Goal: Task Accomplishment & Management: Use online tool/utility

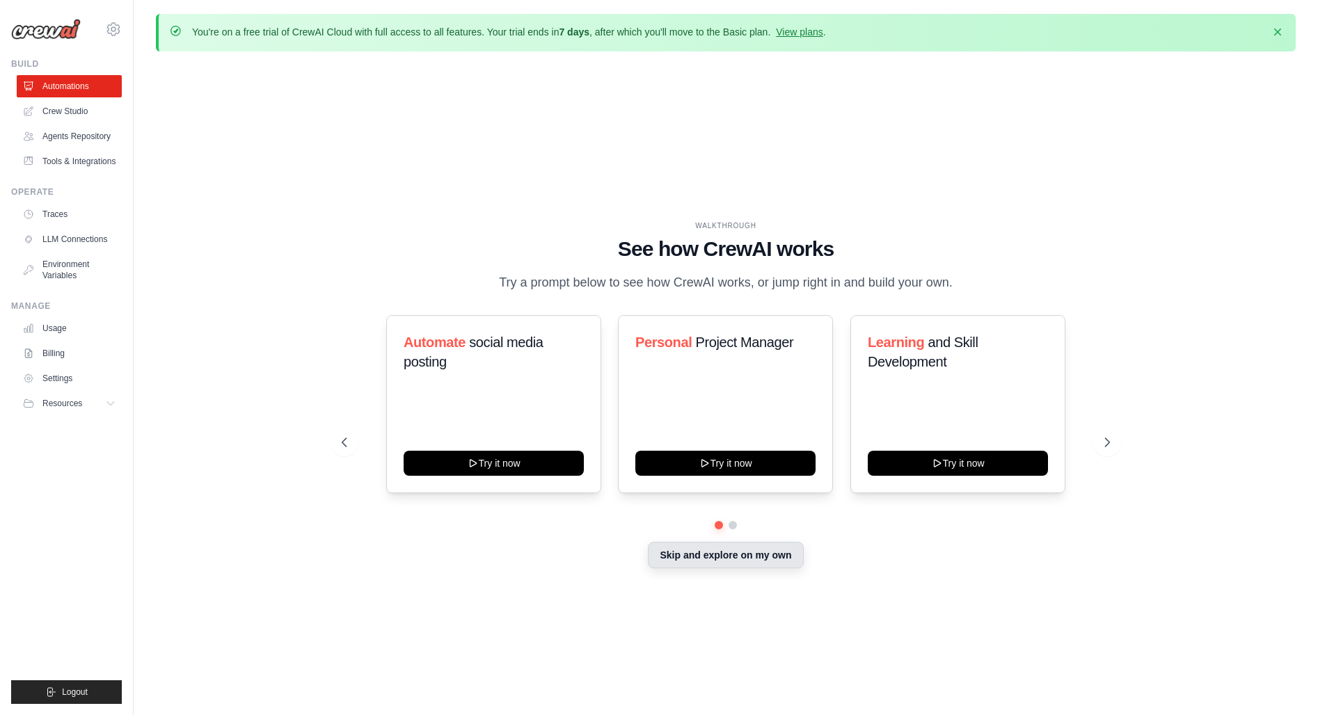
click at [698, 554] on button "Skip and explore on my own" at bounding box center [725, 555] width 155 height 26
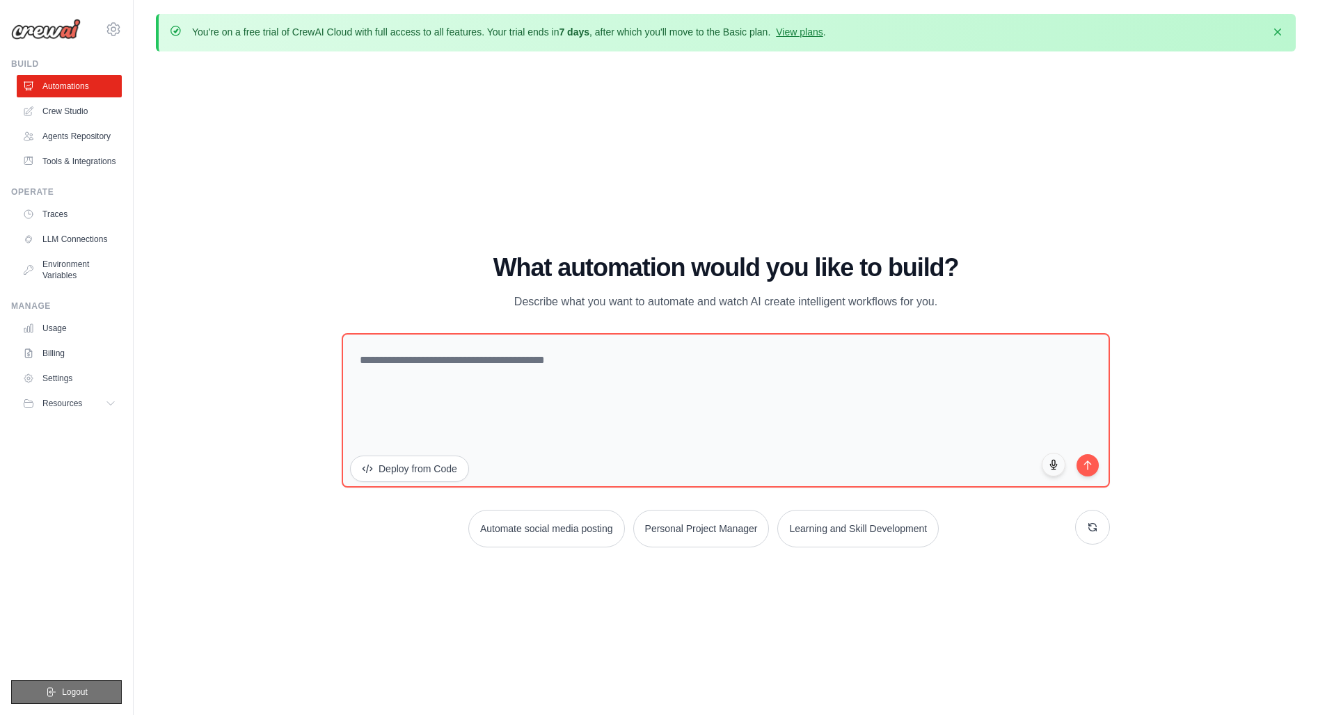
click at [86, 689] on span "Logout" at bounding box center [75, 692] width 26 height 11
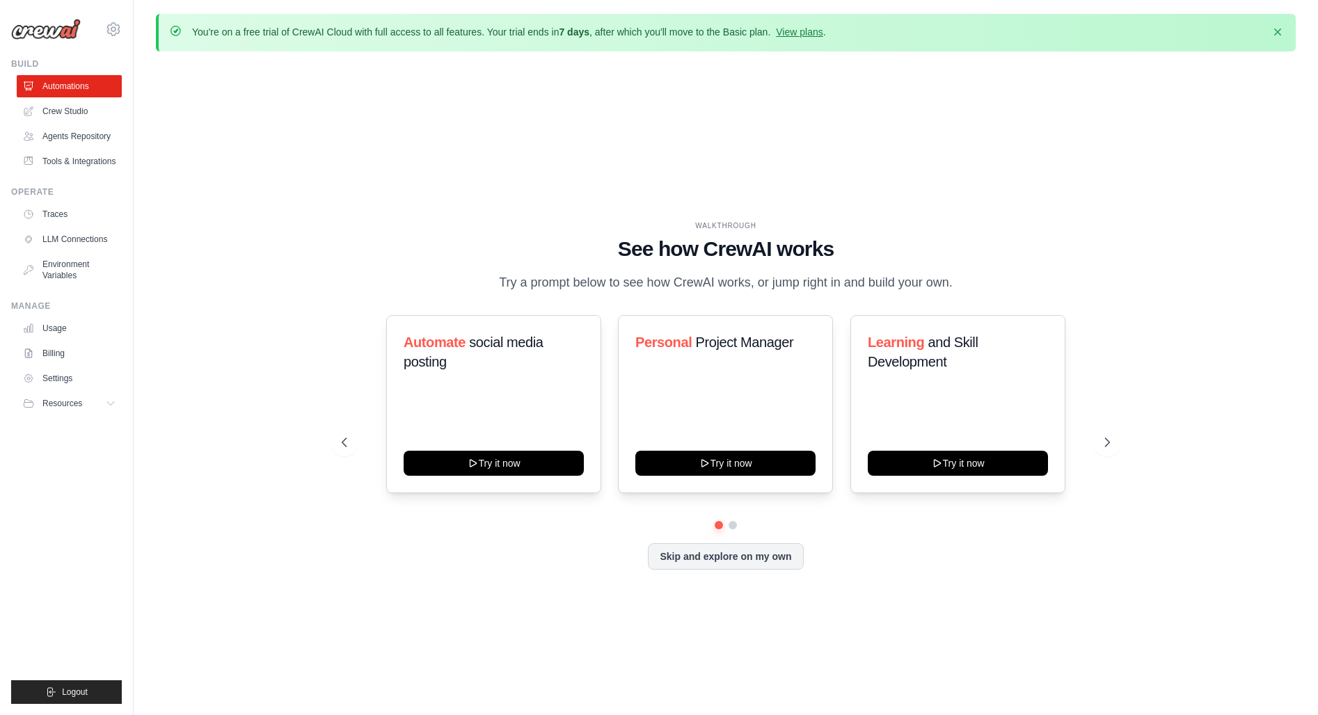
click at [1127, 429] on div "WALKTHROUGH See how [PERSON_NAME] works Try a prompt below to see how [PERSON_N…" at bounding box center [726, 406] width 1140 height 687
click at [1115, 436] on button at bounding box center [1107, 443] width 28 height 28
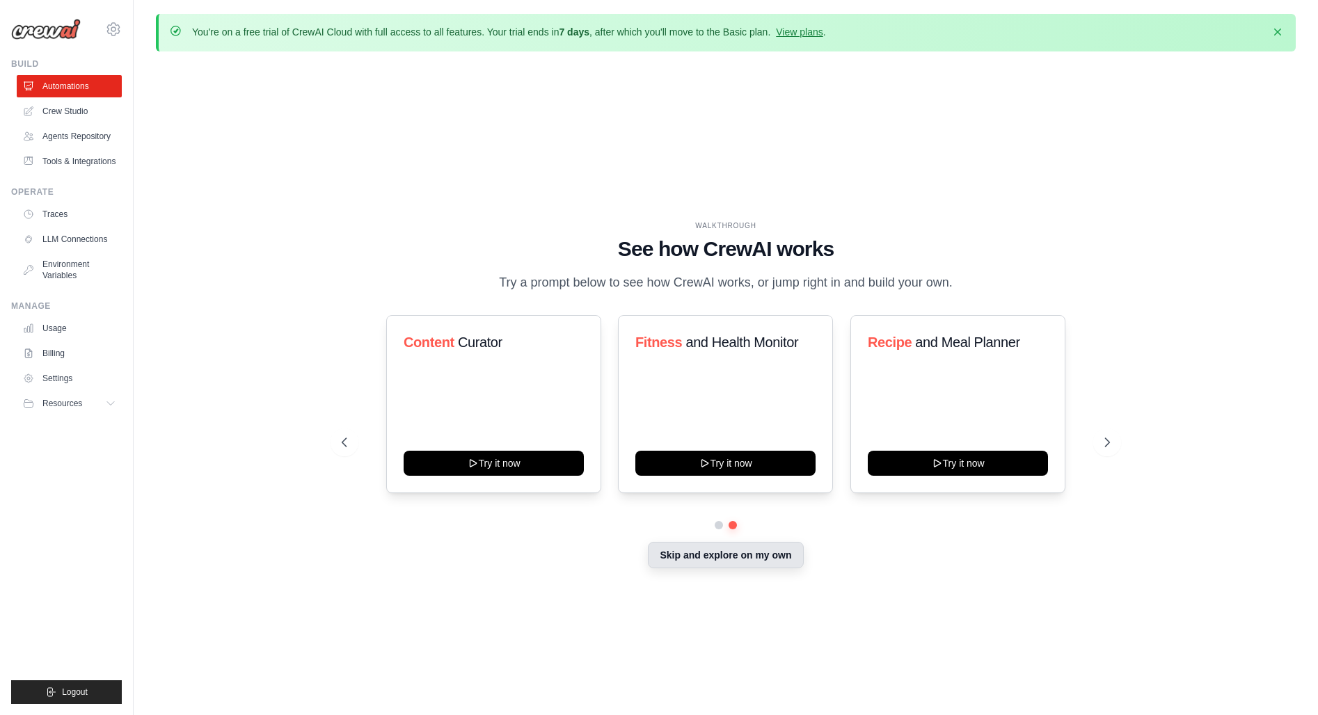
click at [727, 560] on button "Skip and explore on my own" at bounding box center [725, 555] width 155 height 26
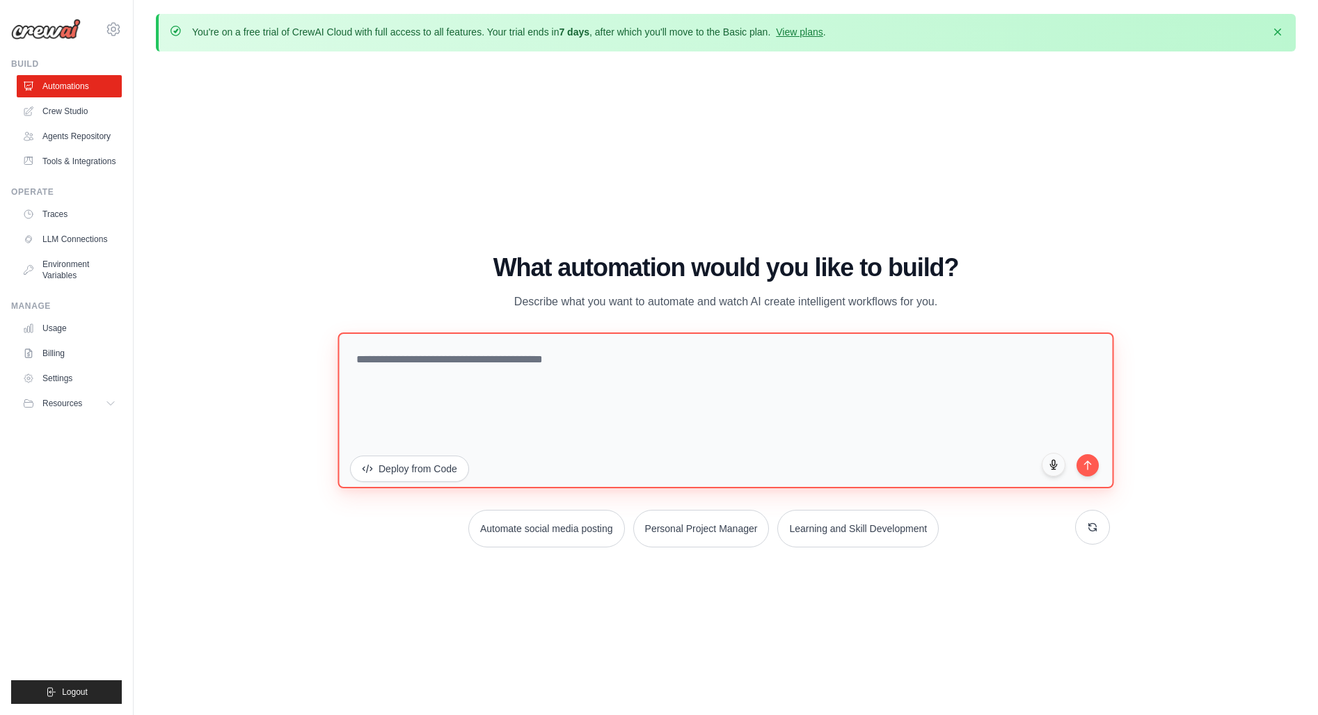
click at [617, 419] on textarea at bounding box center [725, 411] width 776 height 156
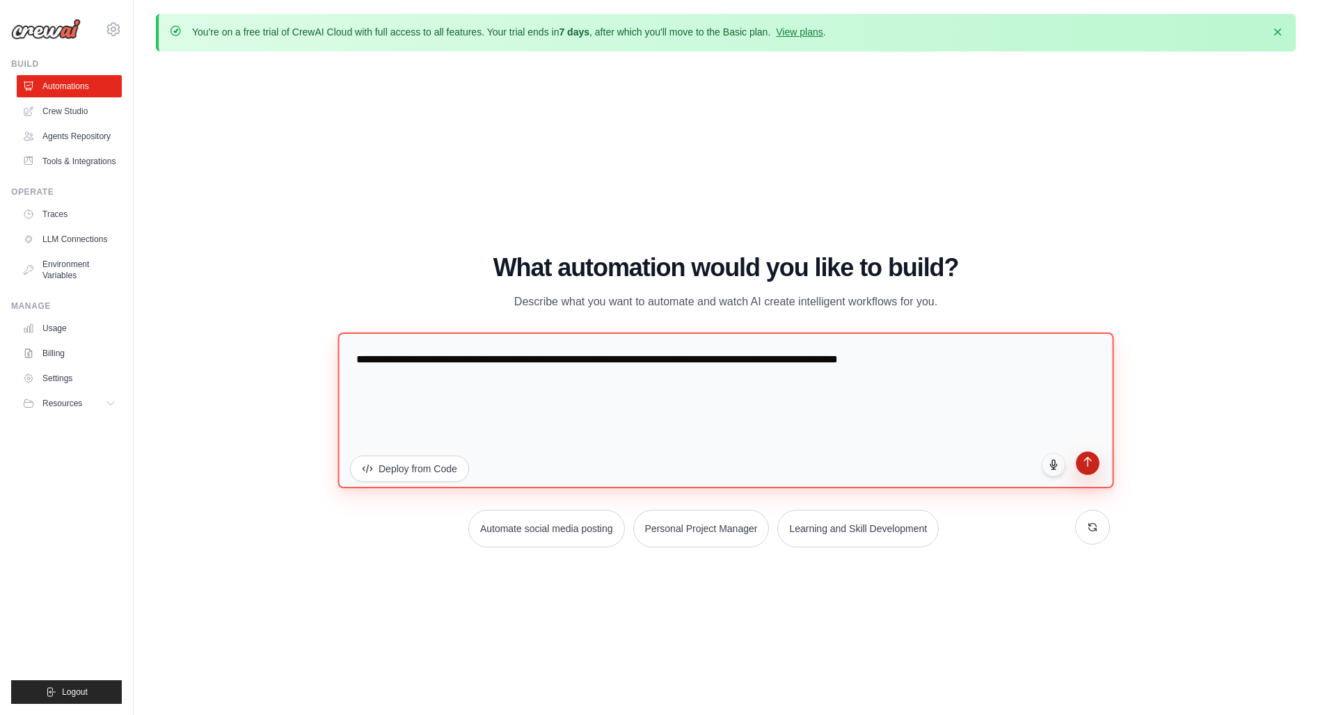
type textarea "**********"
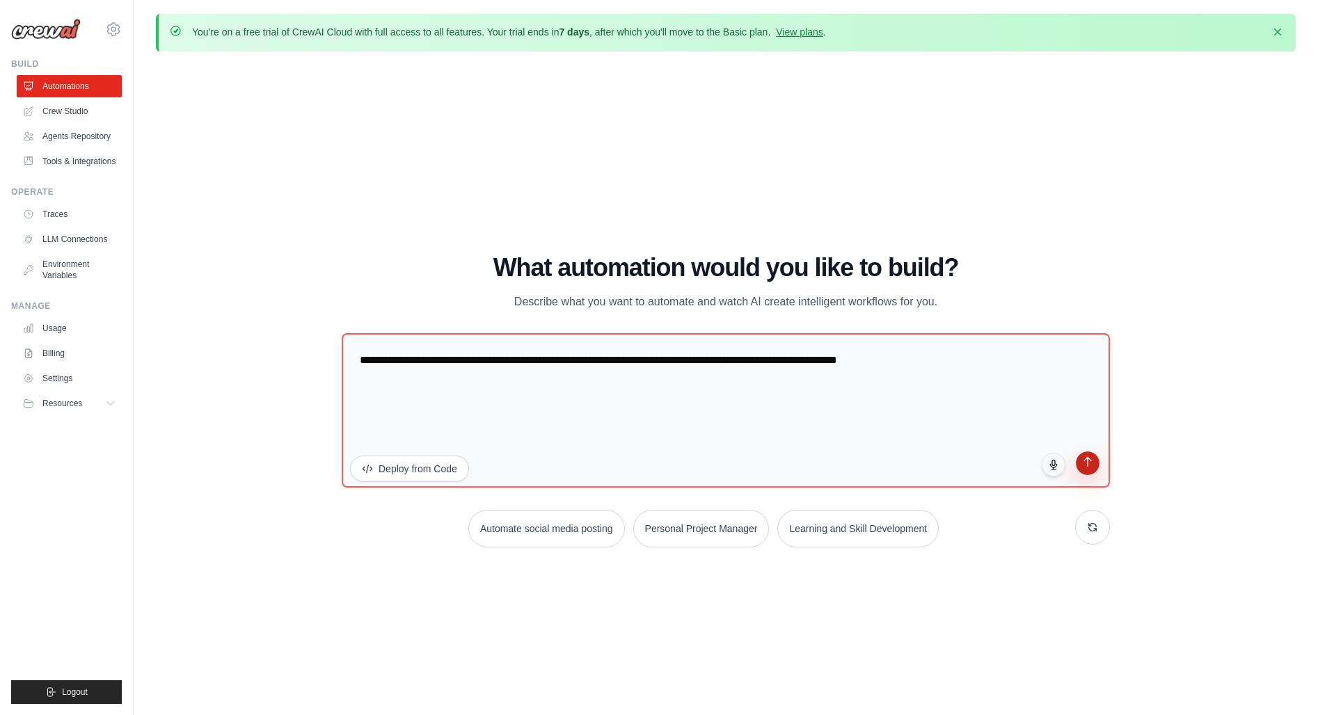
click at [1092, 464] on icon "submit" at bounding box center [1088, 462] width 12 height 12
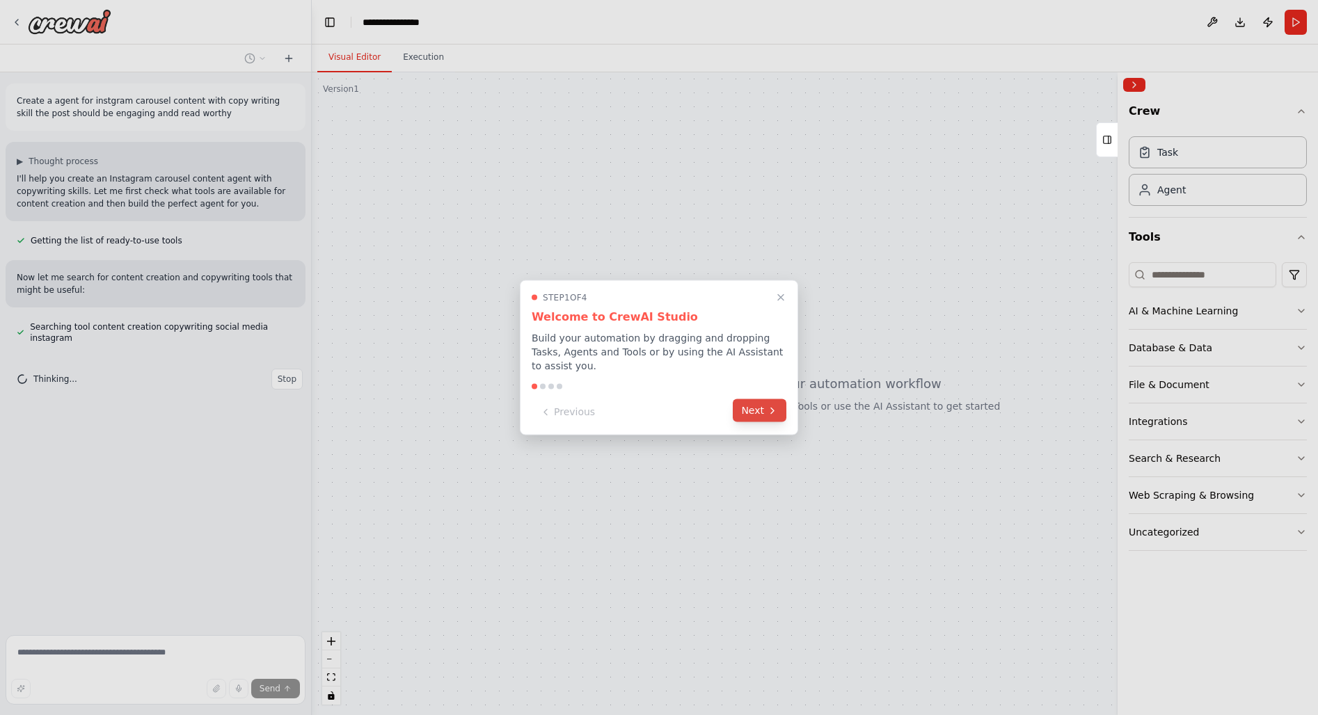
click at [769, 406] on icon at bounding box center [772, 410] width 11 height 11
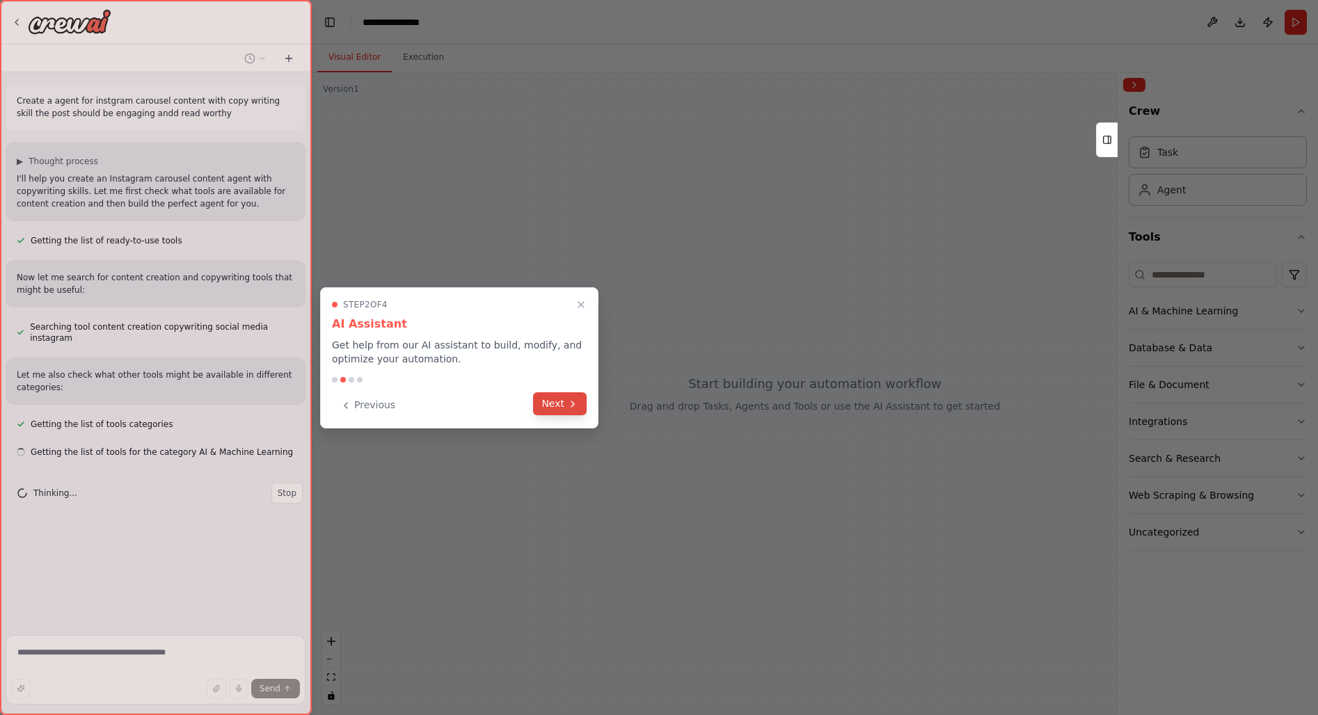
click at [559, 403] on button "Next" at bounding box center [560, 403] width 54 height 23
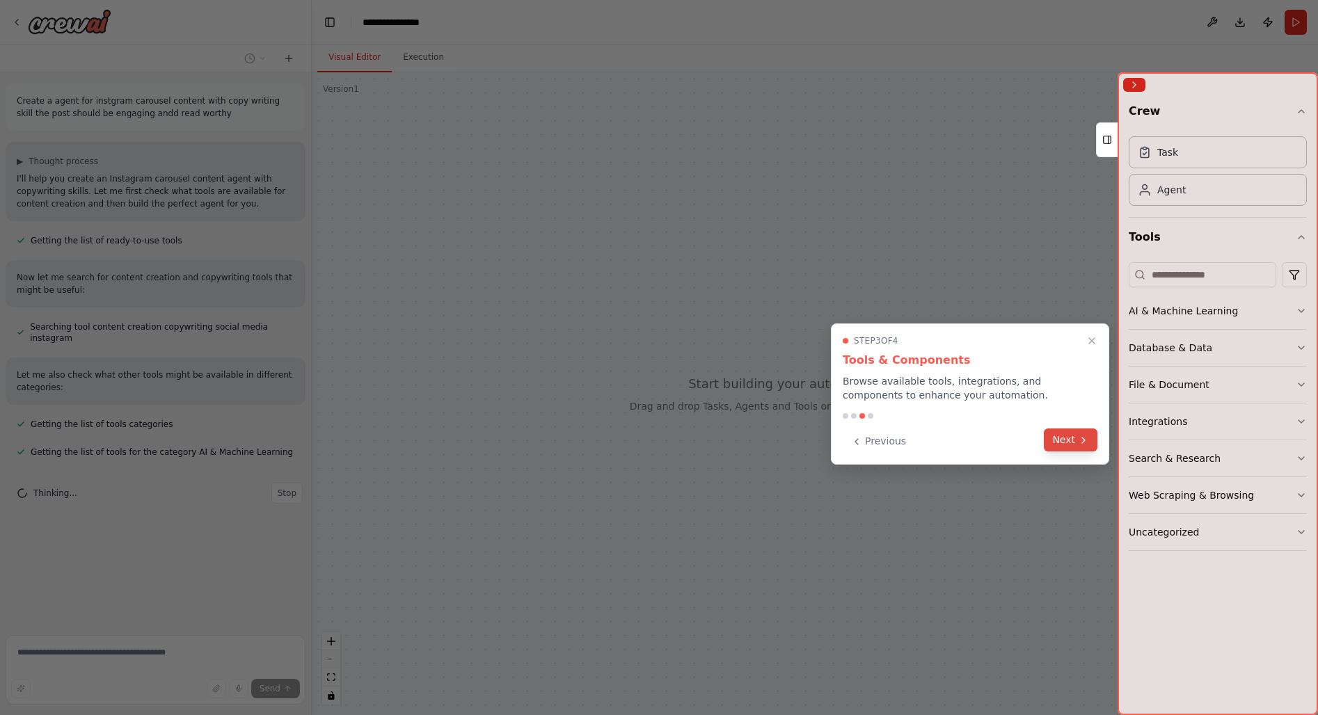
click at [1054, 442] on button "Next" at bounding box center [1071, 440] width 54 height 23
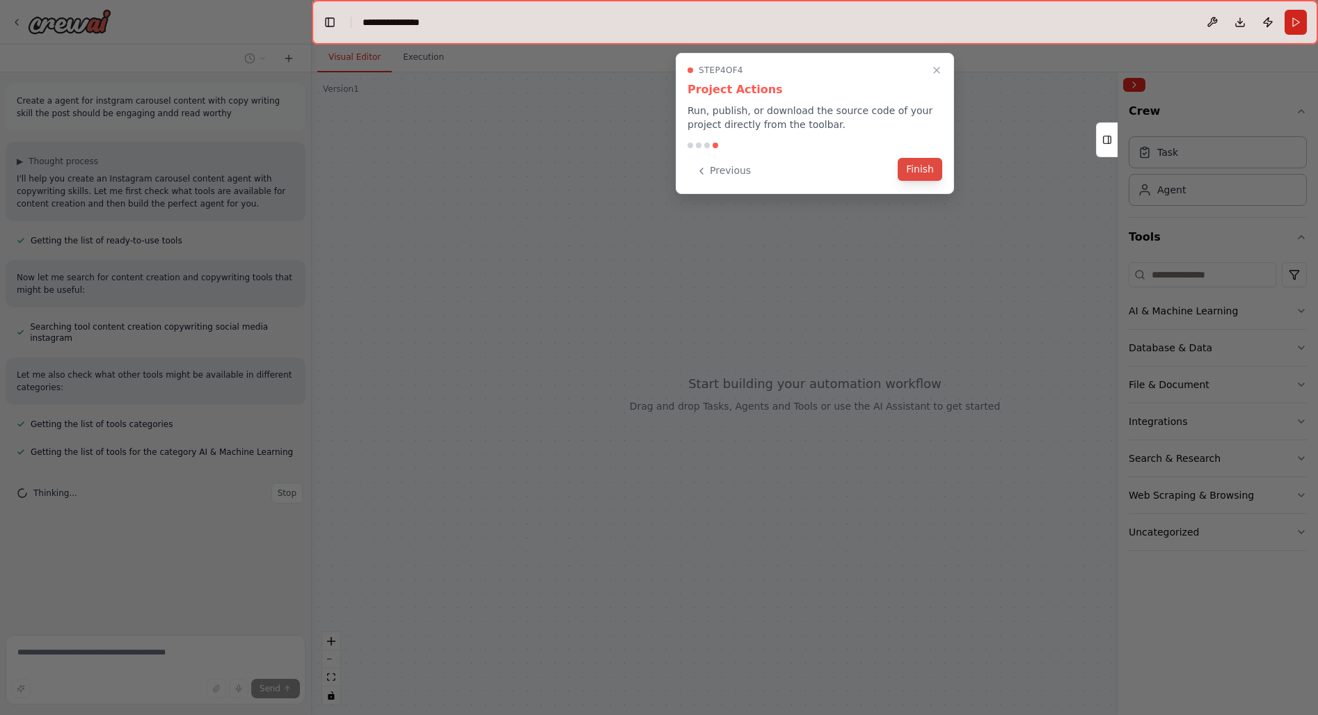
click at [915, 169] on button "Finish" at bounding box center [919, 169] width 45 height 23
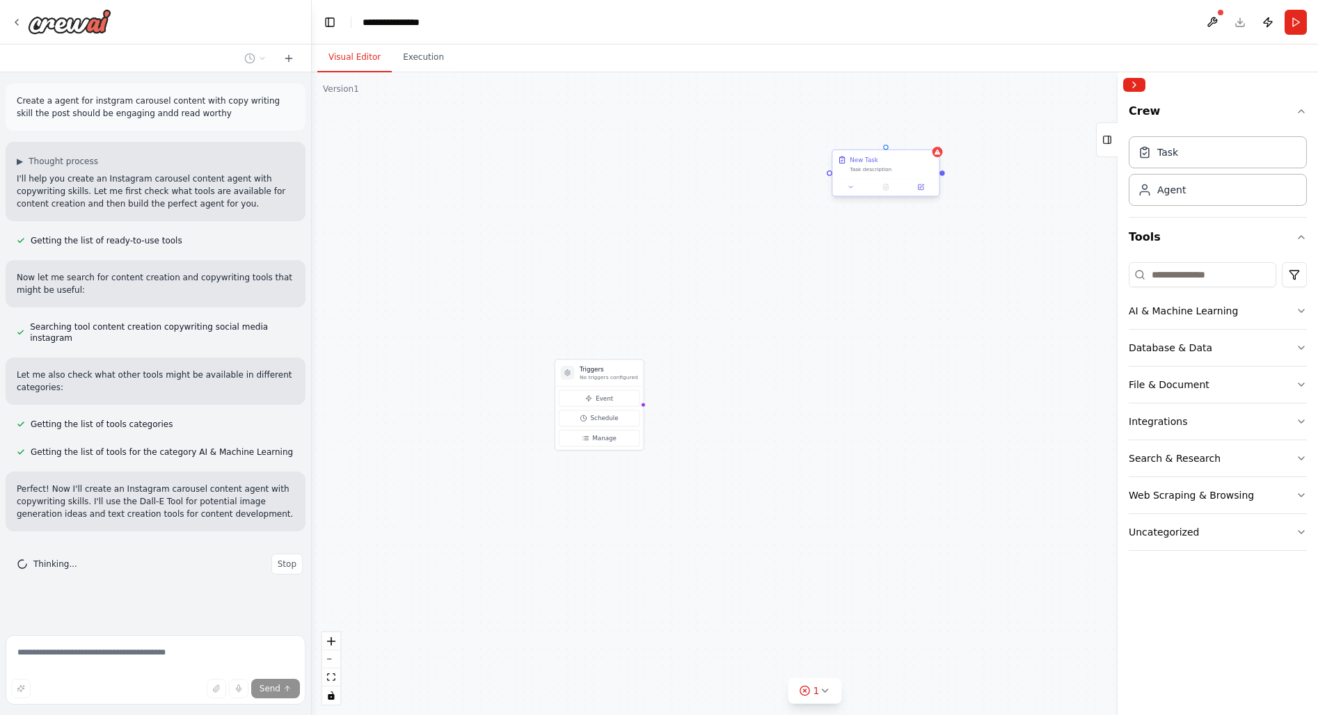
drag, startPoint x: 878, startPoint y: 177, endPoint x: 863, endPoint y: 168, distance: 17.6
click at [856, 171] on div "**********" at bounding box center [659, 357] width 1318 height 715
click at [938, 150] on icon at bounding box center [937, 152] width 7 height 7
click at [926, 133] on button at bounding box center [928, 137] width 18 height 18
click at [925, 132] on button at bounding box center [928, 137] width 18 height 18
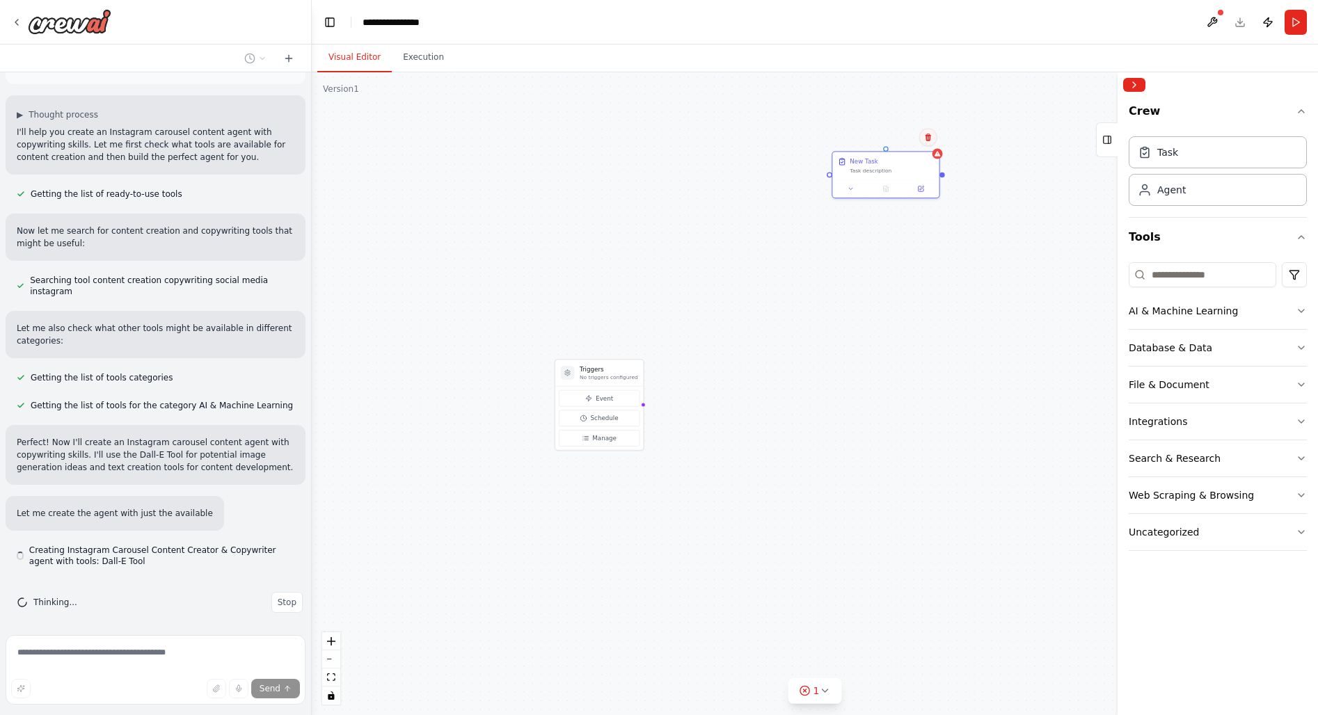
click at [925, 137] on icon at bounding box center [928, 137] width 8 height 8
click at [1293, 423] on button "Integrations" at bounding box center [1217, 421] width 178 height 36
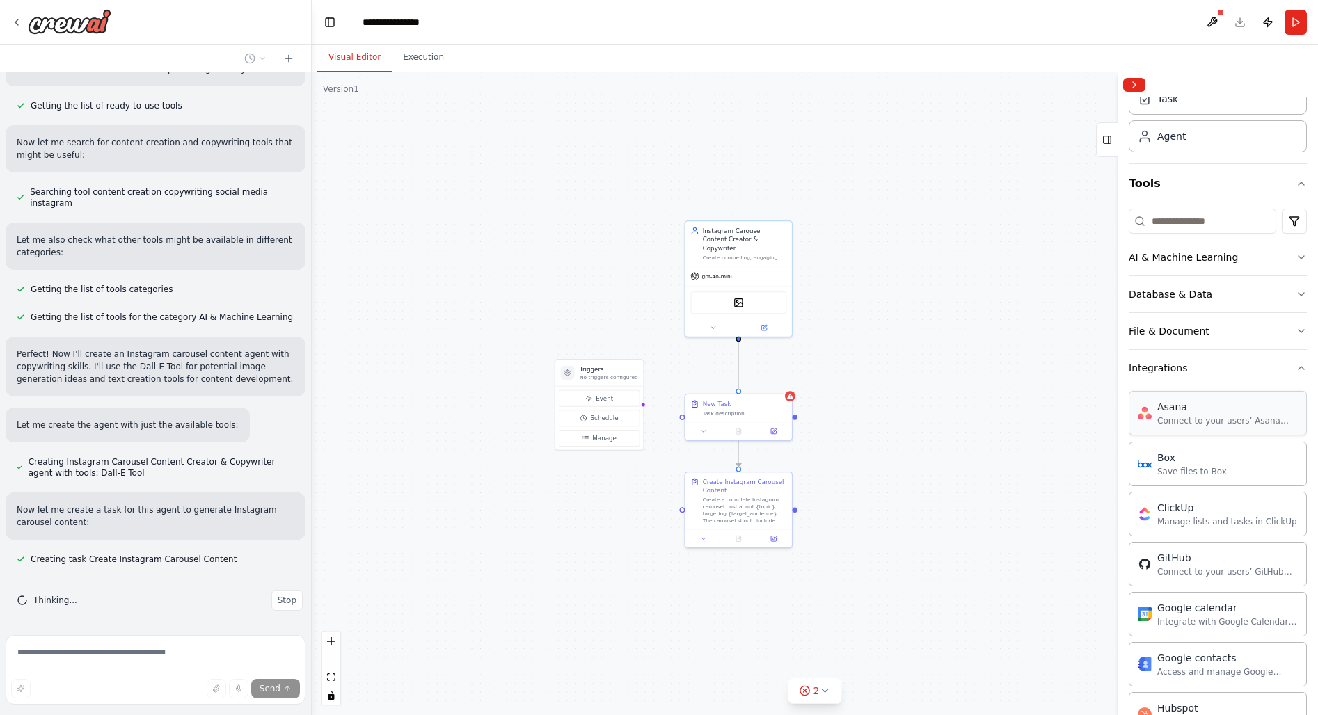
scroll to position [53, 0]
click at [1300, 367] on icon "button" at bounding box center [1300, 368] width 11 height 11
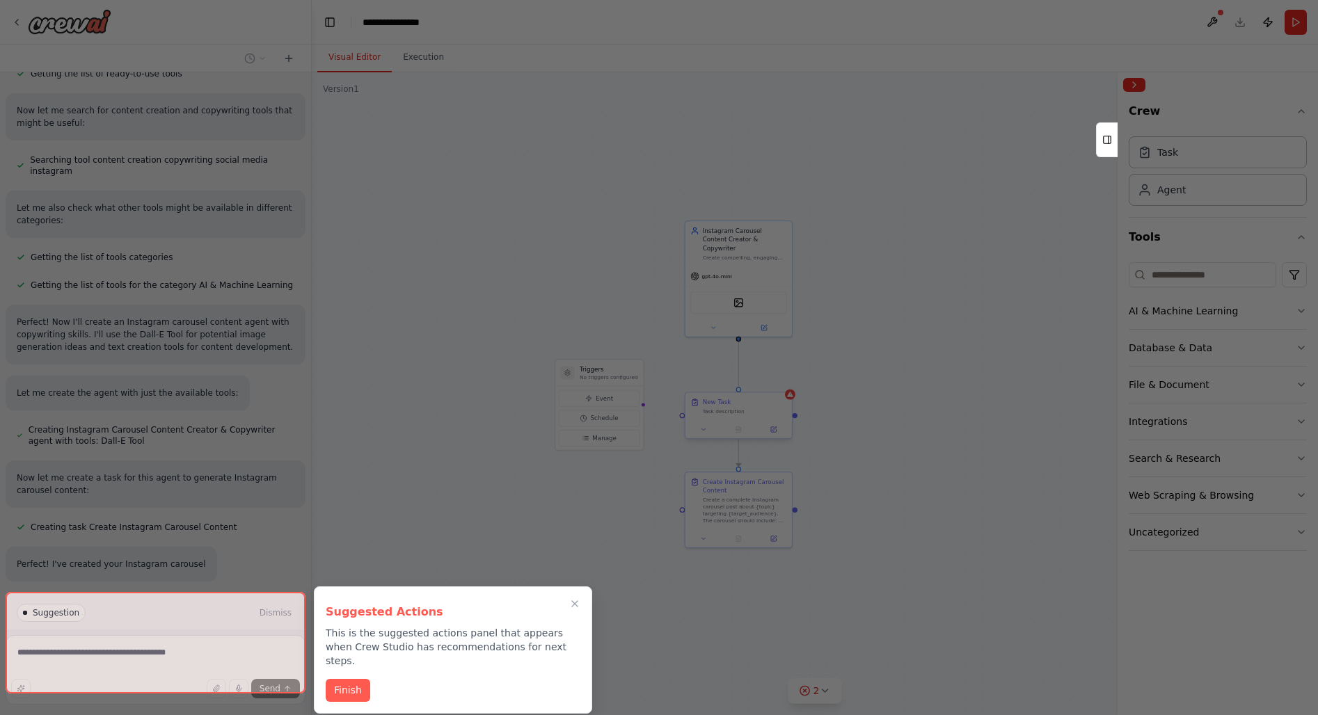
scroll to position [168, 0]
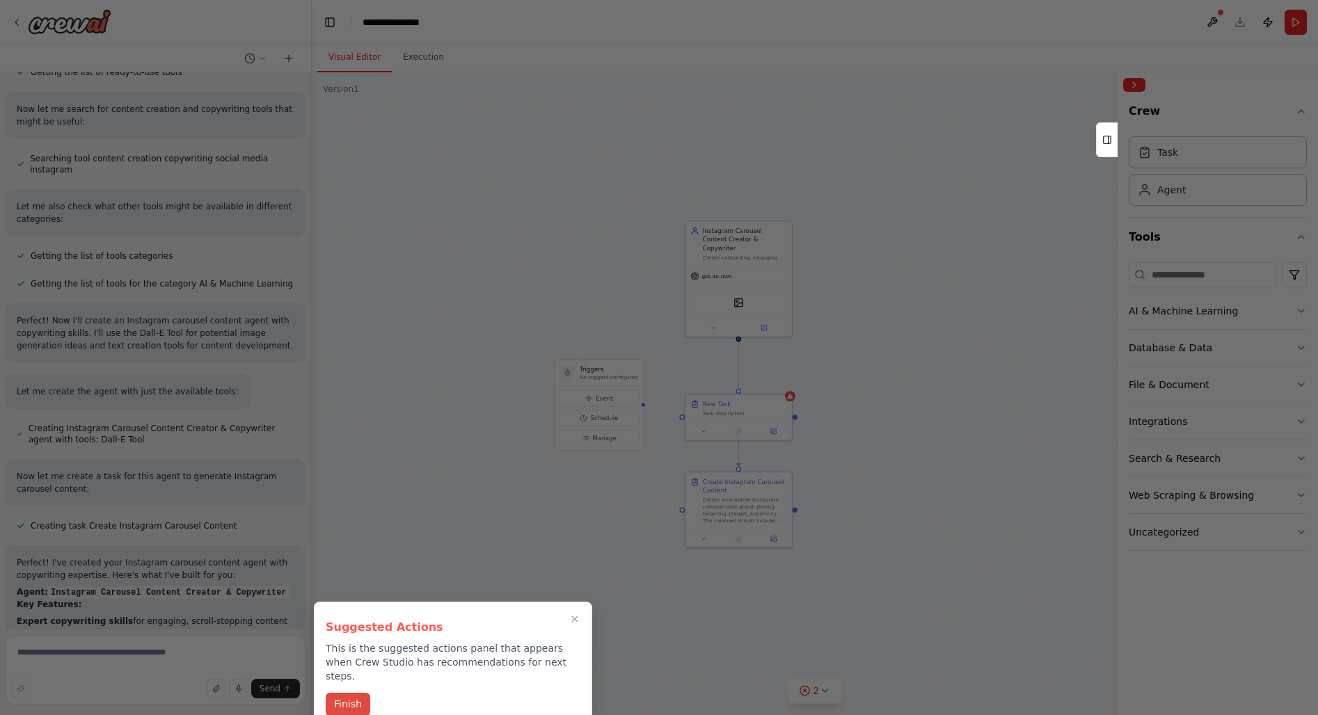
click at [343, 693] on button "Finish" at bounding box center [348, 704] width 45 height 23
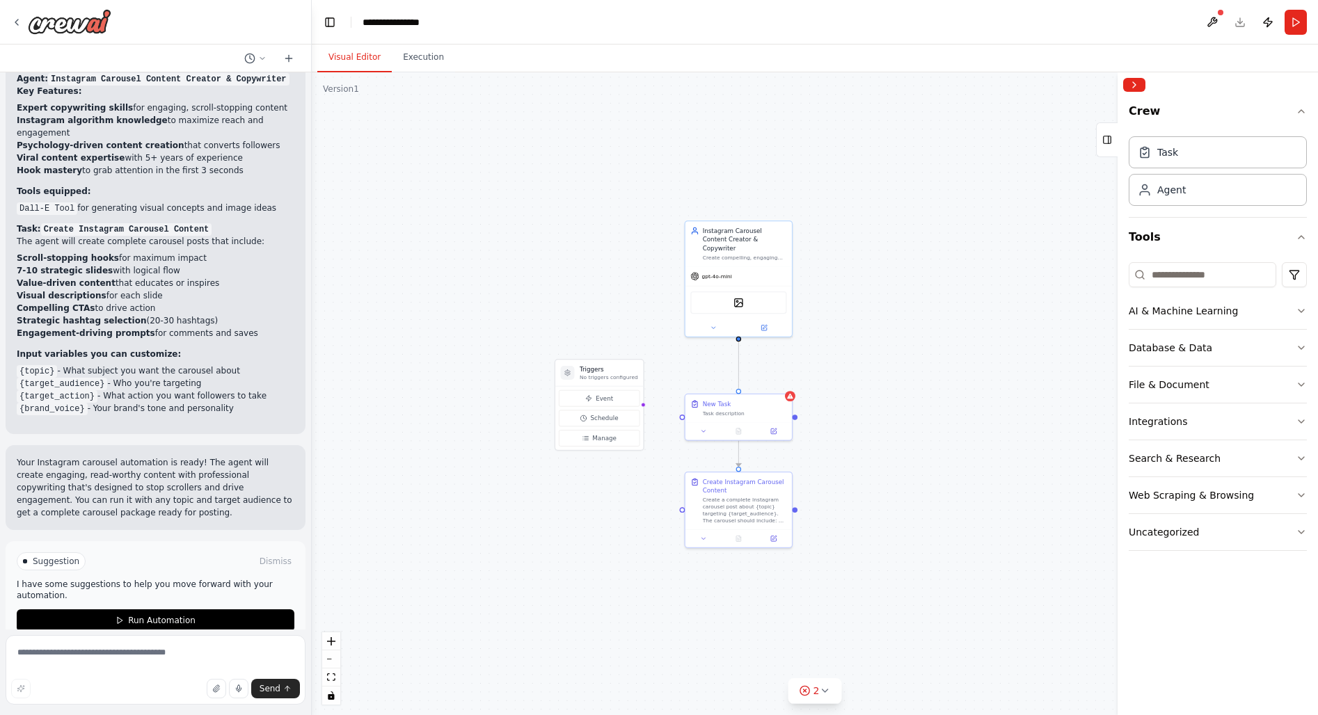
scroll to position [693, 0]
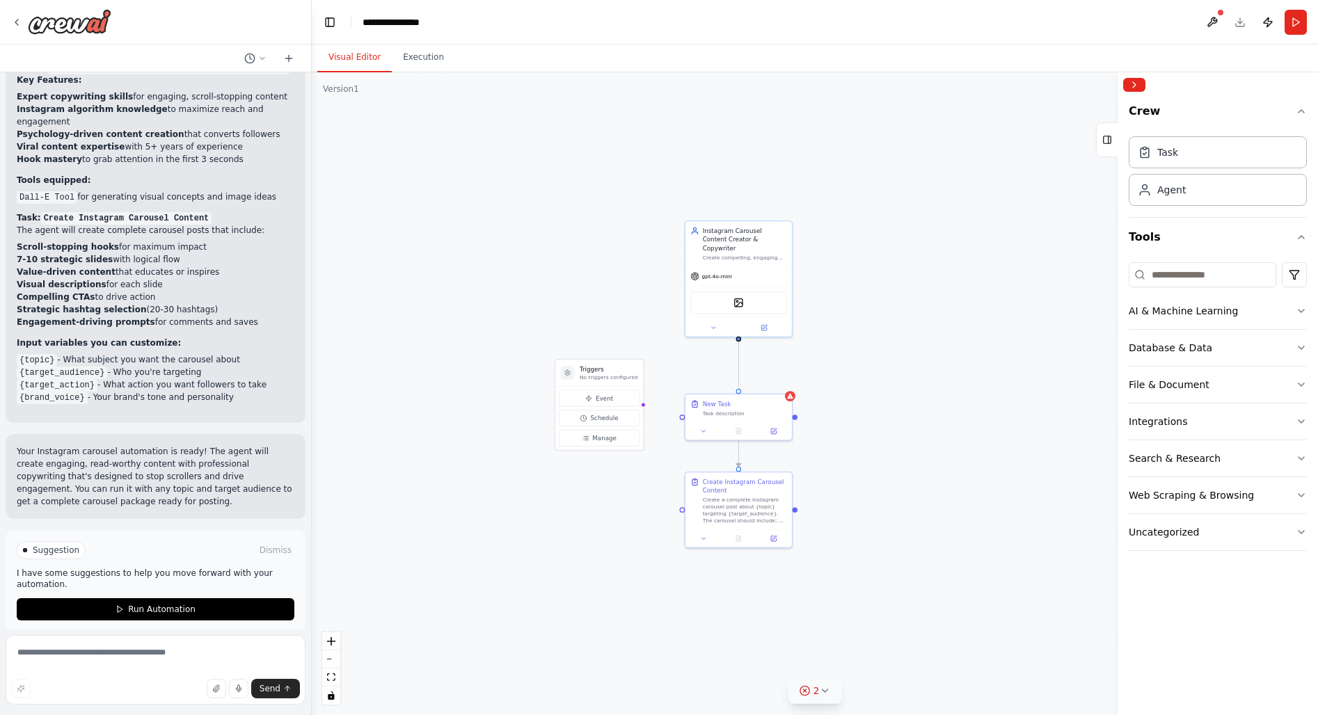
click at [829, 693] on icon at bounding box center [824, 690] width 11 height 11
click at [889, 637] on button at bounding box center [890, 637] width 24 height 17
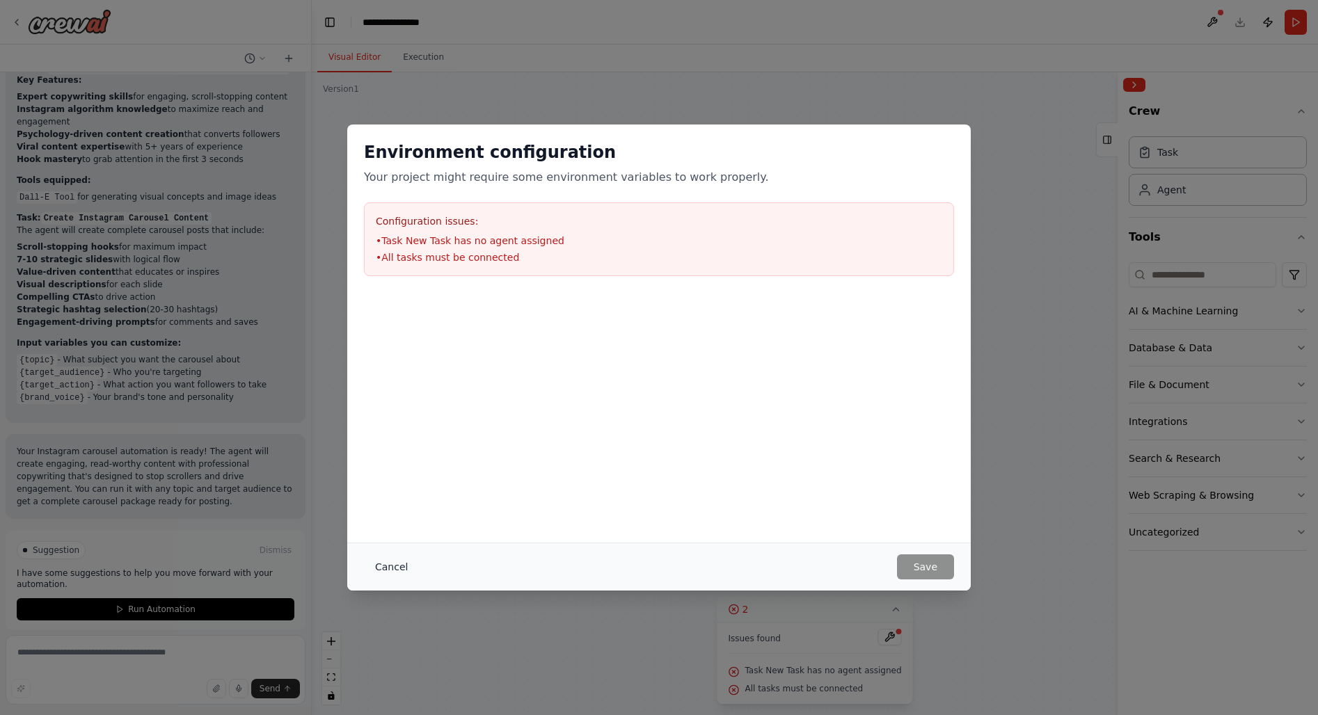
click at [381, 568] on button "Cancel" at bounding box center [391, 566] width 55 height 25
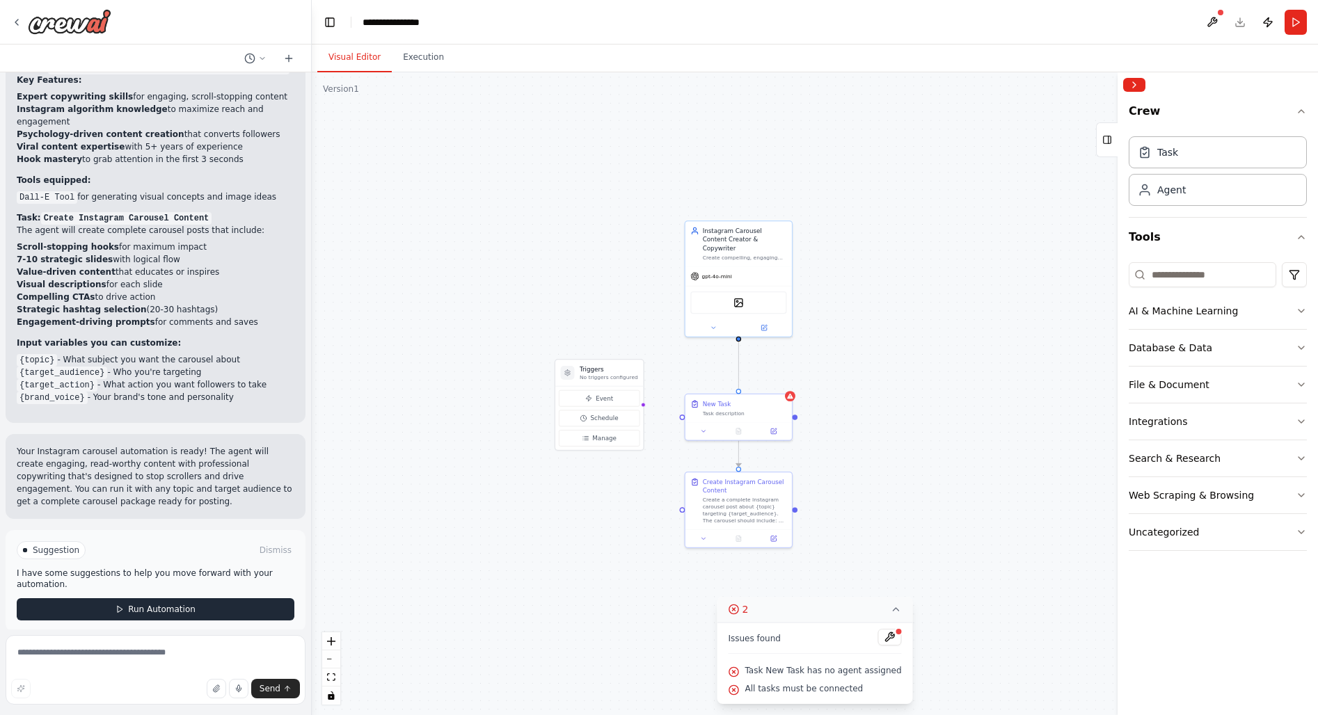
click at [215, 598] on button "Run Automation" at bounding box center [156, 609] width 278 height 22
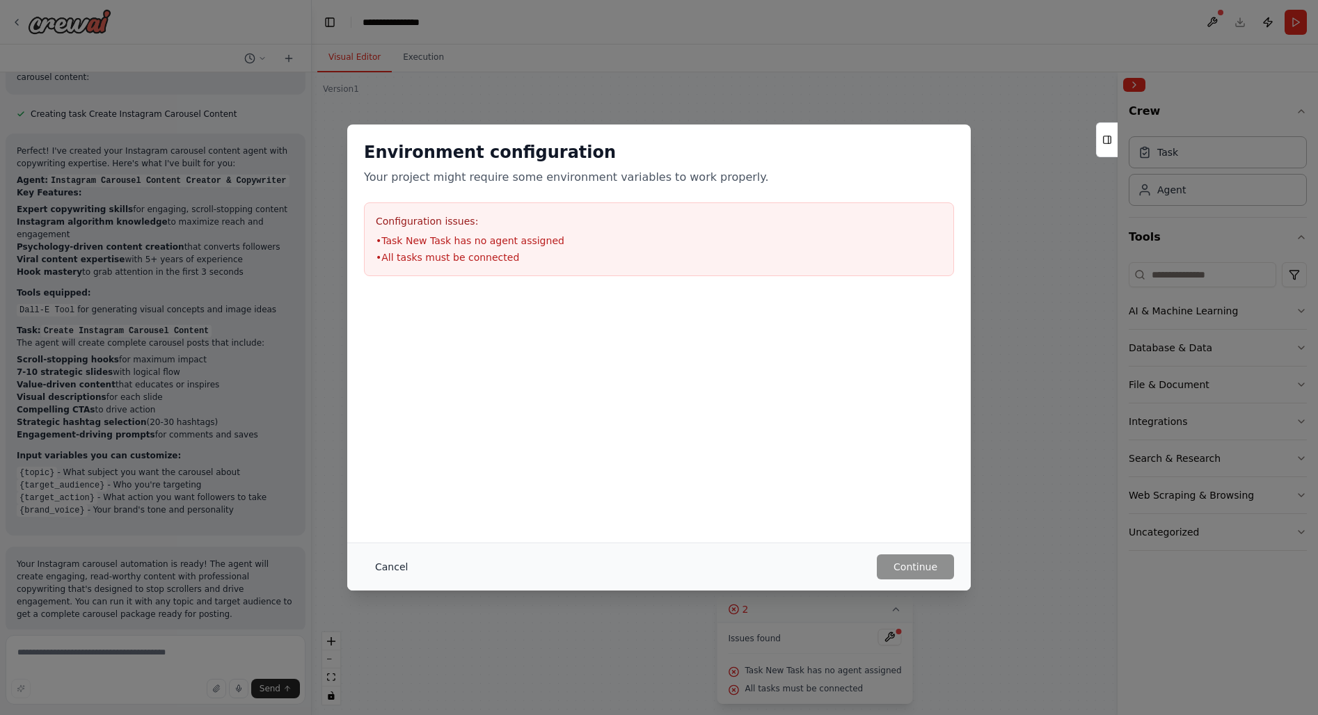
click at [405, 568] on button "Cancel" at bounding box center [391, 566] width 55 height 25
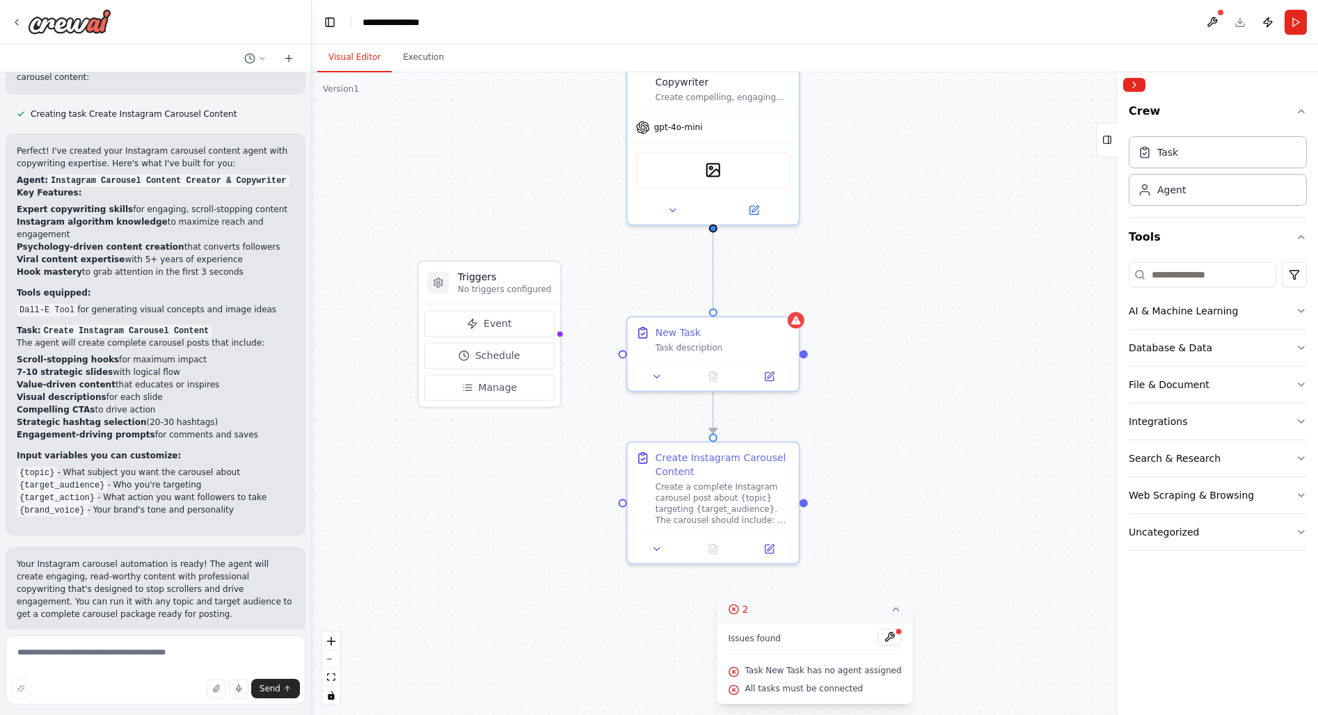
drag, startPoint x: 1051, startPoint y: 434, endPoint x: 929, endPoint y: 371, distance: 137.8
click at [884, 600] on button "2" at bounding box center [814, 610] width 195 height 26
